Goal: Task Accomplishment & Management: Manage account settings

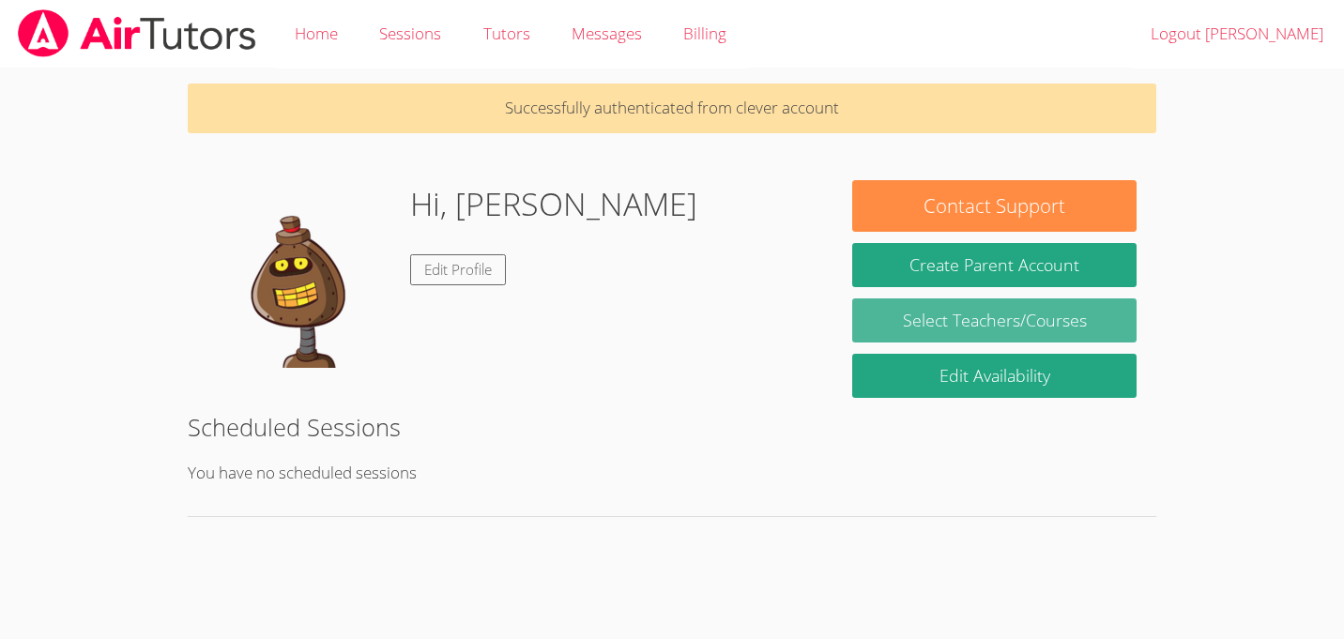
click at [956, 317] on link "Select Teachers/Courses" at bounding box center [994, 321] width 284 height 44
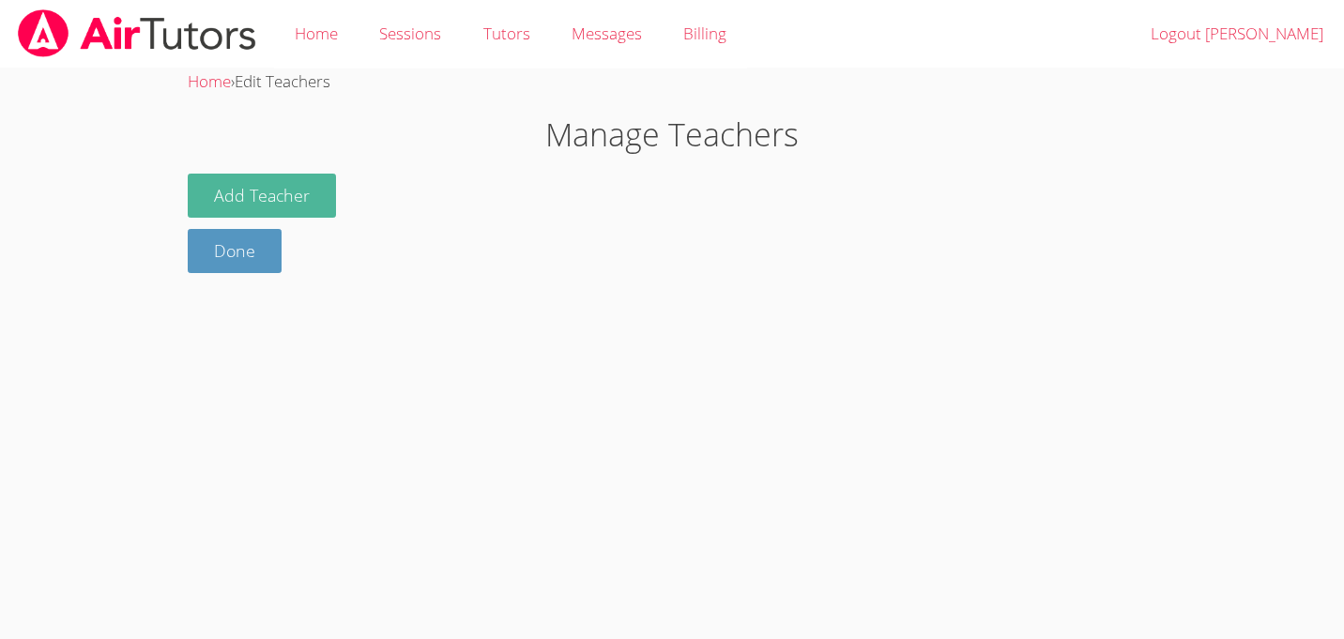
click at [282, 189] on button "Add Teacher" at bounding box center [262, 196] width 148 height 44
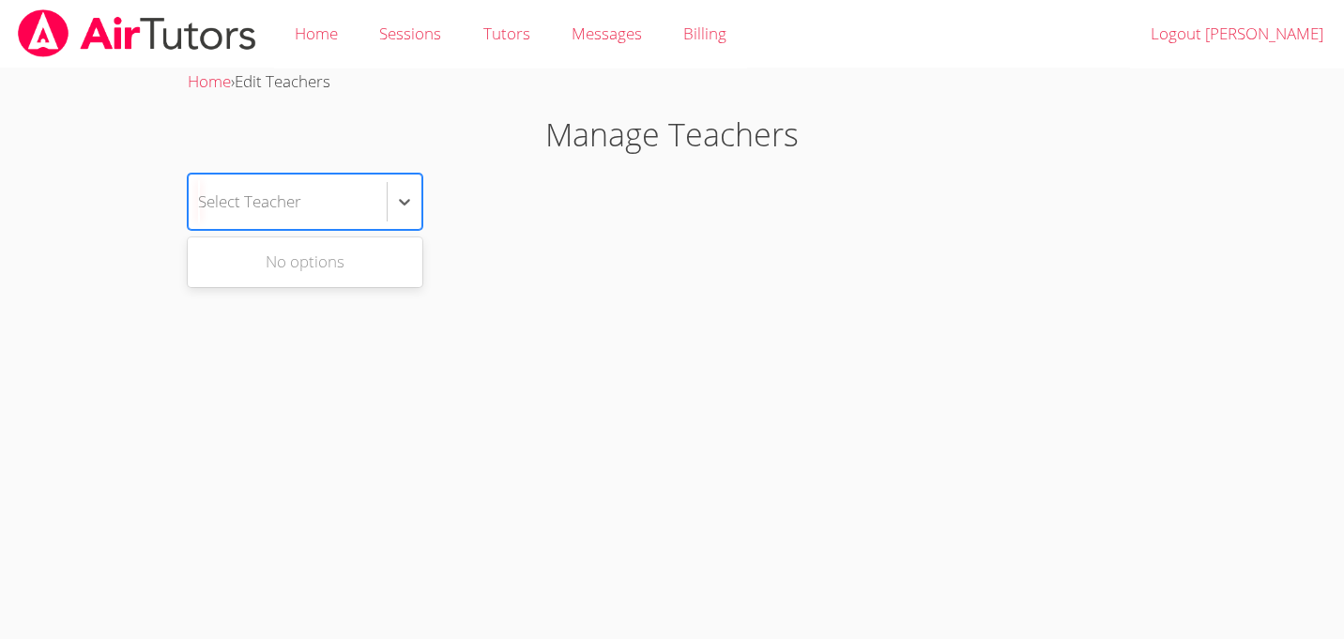
click at [262, 206] on div "Select Teacher" at bounding box center [249, 201] width 103 height 27
type input "cla"
type input "[PERSON_NAME]"
click at [406, 203] on icon at bounding box center [405, 202] width 11 height 7
click at [268, 185] on div "Select Teacher" at bounding box center [288, 202] width 198 height 54
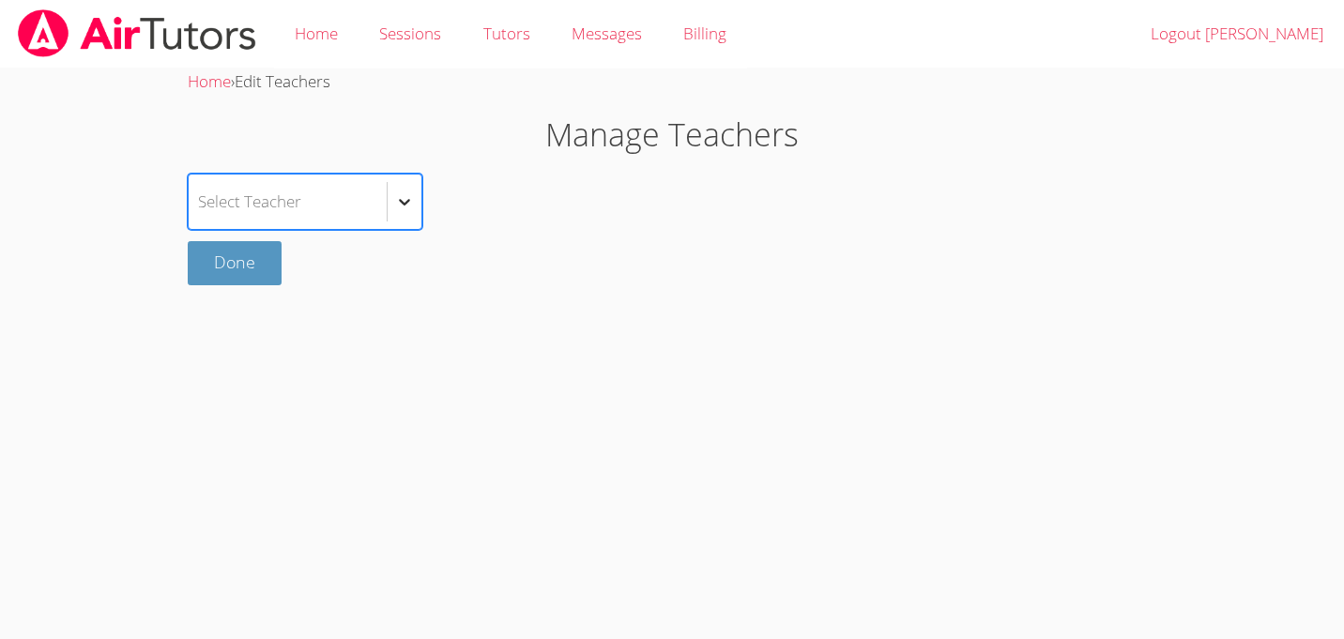
click at [418, 196] on div at bounding box center [405, 202] width 34 height 34
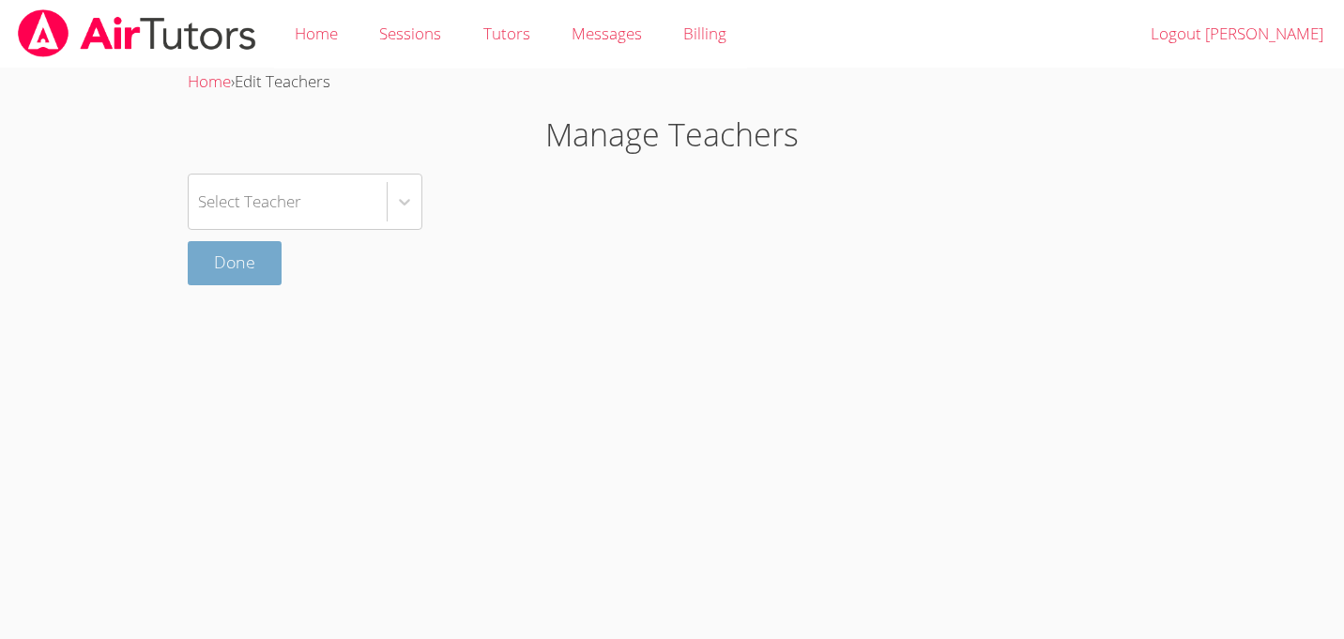
click at [238, 280] on link "Done" at bounding box center [235, 263] width 94 height 44
